Goal: Transaction & Acquisition: Purchase product/service

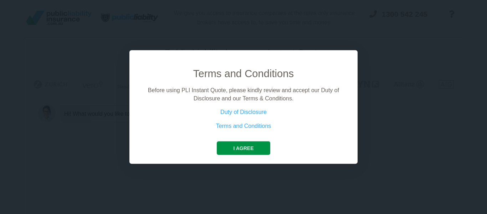
click at [265, 146] on button "I agree" at bounding box center [243, 148] width 53 height 14
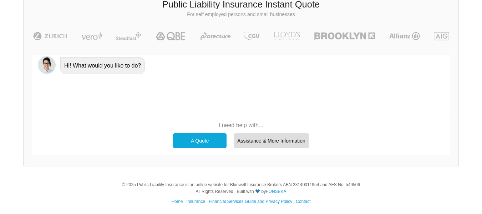
scroll to position [49, 0]
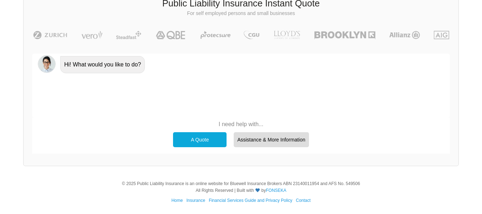
click at [194, 143] on div "A Quote" at bounding box center [199, 139] width 53 height 15
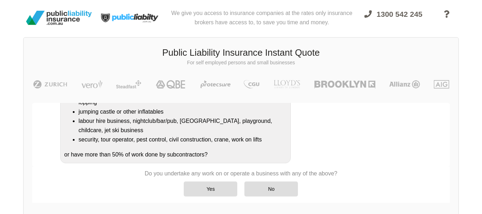
scroll to position [159, 0]
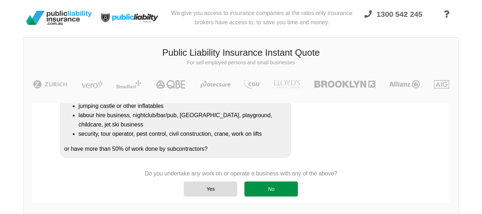
click at [289, 189] on div "No" at bounding box center [270, 188] width 53 height 15
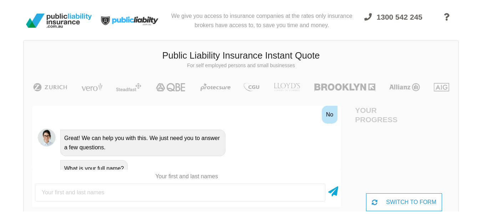
scroll to position [0, 0]
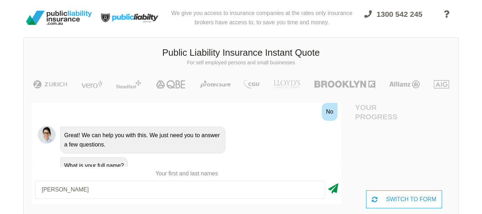
type input "[PERSON_NAME]"
click at [337, 189] on icon at bounding box center [333, 186] width 10 height 13
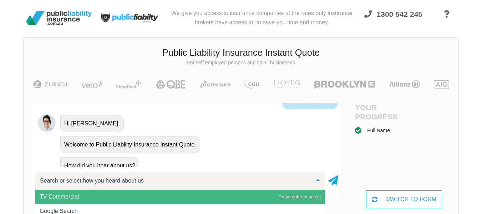
scroll to position [54, 0]
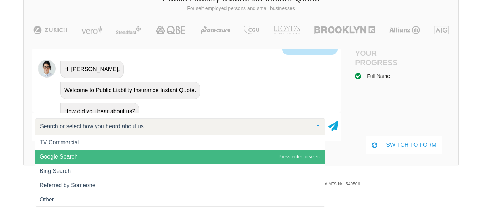
click at [81, 156] on span "Google Search" at bounding box center [179, 156] width 289 height 14
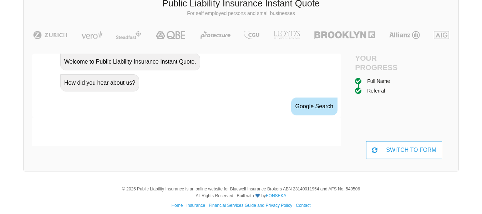
scroll to position [424, 0]
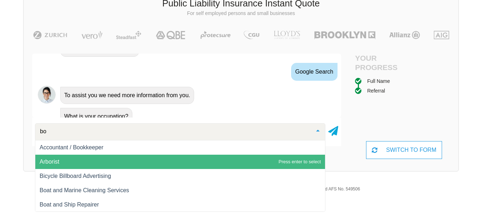
type input "b"
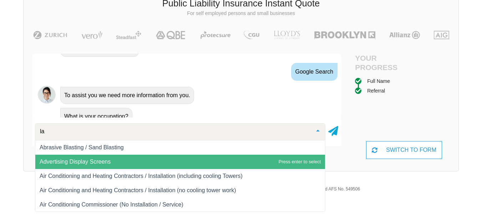
type input "l"
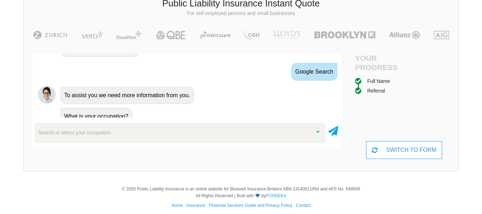
click at [14, 184] on div "© 2025 Public Liability Insurance is an online website for Bluewell Insurance B…" at bounding box center [241, 198] width 482 height 41
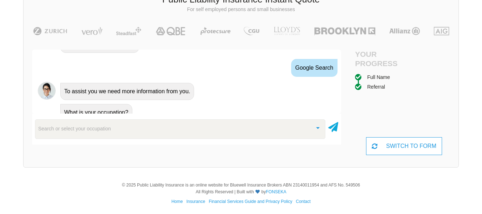
scroll to position [54, 0]
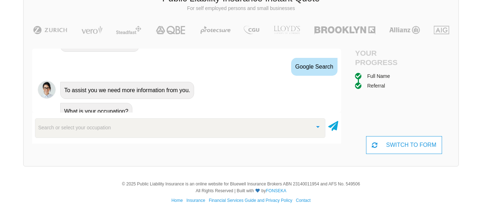
click at [318, 123] on div at bounding box center [318, 125] width 14 height 15
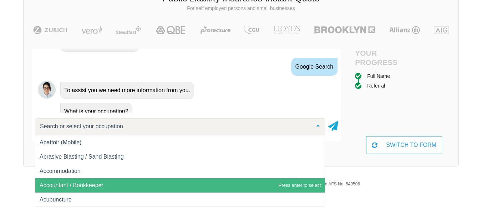
click at [318, 123] on div at bounding box center [318, 125] width 14 height 15
click at [181, 127] on div at bounding box center [180, 126] width 290 height 17
click at [181, 127] on input "text" at bounding box center [174, 126] width 272 height 7
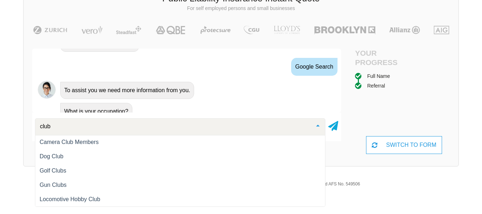
scroll to position [0, 0]
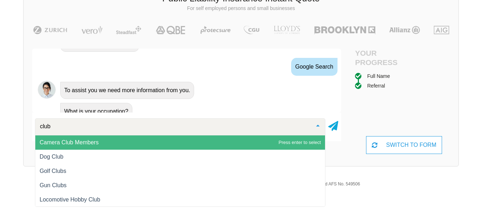
type input "club"
click at [37, 125] on div at bounding box center [180, 126] width 290 height 17
type input "bow"
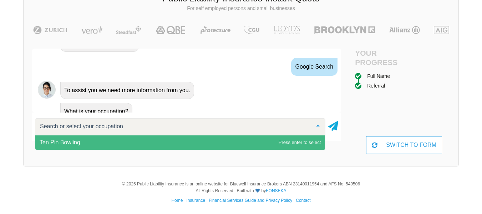
click at [9, 144] on div "We give you access to insurance companies at the rates only insurance brokers h…" at bounding box center [241, 59] width 482 height 227
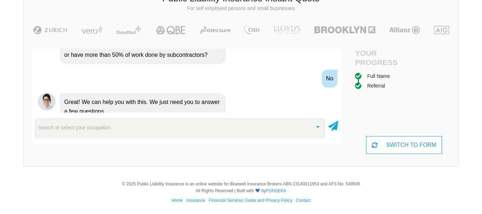
scroll to position [431, 0]
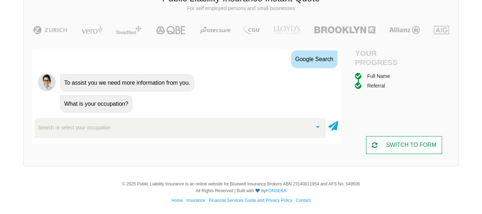
click at [431, 143] on div "SWITCH TO FORM" at bounding box center [404, 145] width 76 height 18
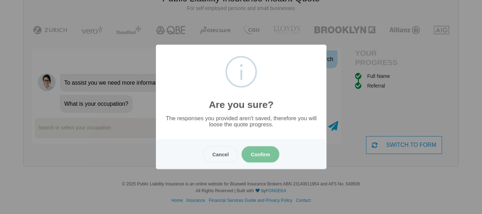
click at [257, 154] on button "Confirm" at bounding box center [260, 154] width 38 height 16
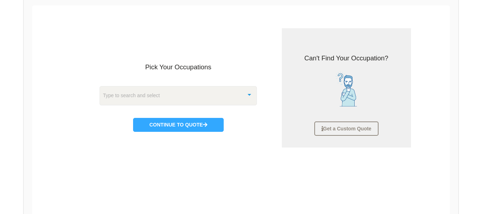
scroll to position [89, 0]
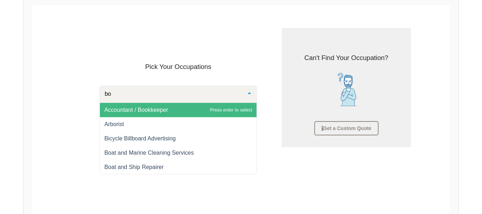
type input "b"
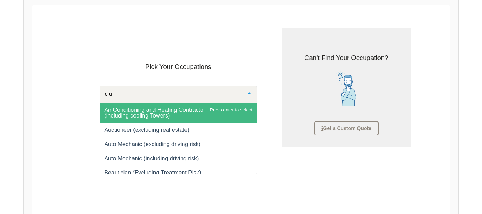
type input "club"
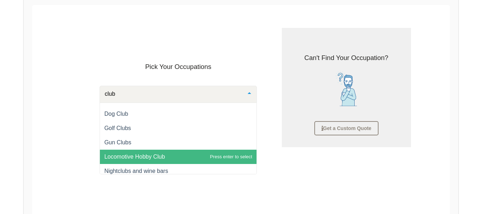
scroll to position [0, 0]
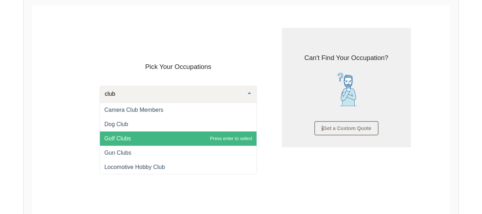
click at [146, 140] on span "Golf Clubs" at bounding box center [178, 138] width 156 height 14
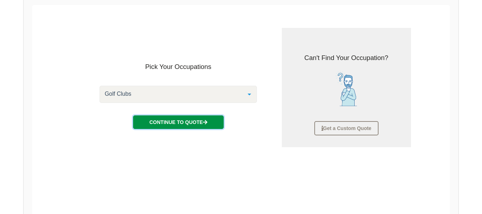
click at [185, 125] on button "Continue to Quote" at bounding box center [178, 122] width 91 height 14
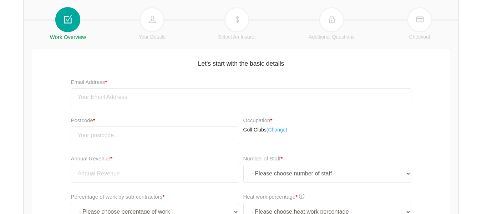
scroll to position [196, 0]
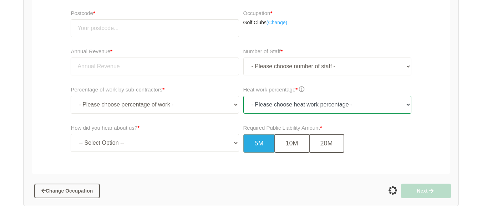
click at [260, 106] on select "- Please choose heat work percentage - 0% 0 to 5% Above 5%" at bounding box center [327, 105] width 168 height 18
select select "0"
click at [243, 96] on select "- Please choose heat work percentage - 0% 0 to 5% Above 5%" at bounding box center [327, 105] width 168 height 18
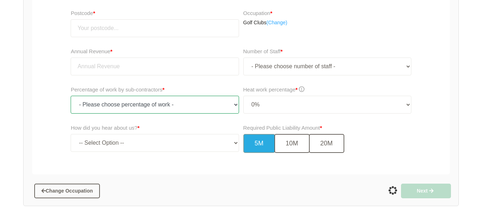
click at [135, 102] on select "- Please choose percentage of work - 0% 0 to 9.99% 10% to 19.99% 20% to 29.99% …" at bounding box center [155, 105] width 168 height 18
select select "0"
click at [71, 96] on select "- Please choose percentage of work - 0% 0 to 9.99% 10% to 19.99% 20% to 29.99% …" at bounding box center [155, 105] width 168 height 18
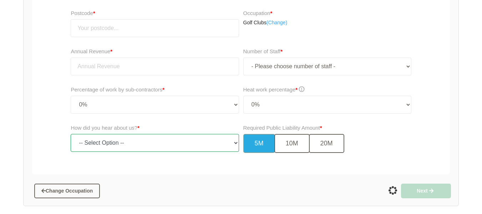
click at [150, 144] on select "-- Select Option -- TV Commercial Google Search Bing Search Referred by Someone…" at bounding box center [155, 143] width 168 height 18
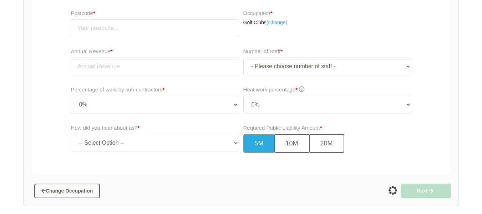
click at [39, 116] on div "Percentage of work by sub-contractors * - Please choose percentage of work - 0%…" at bounding box center [240, 102] width 421 height 38
